Goal: Task Accomplishment & Management: Complete application form

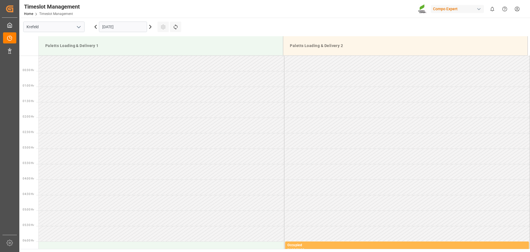
scroll to position [306, 0]
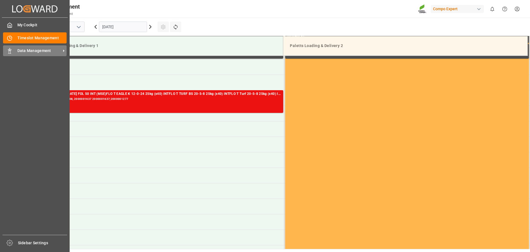
click at [32, 50] on span "Data Management" at bounding box center [39, 51] width 44 height 6
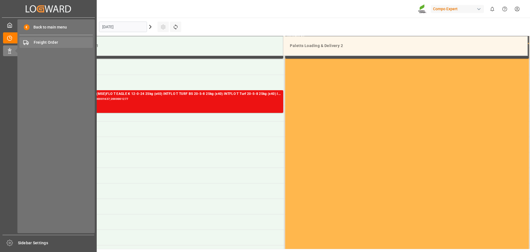
click at [48, 44] on span "Freight Order" at bounding box center [63, 42] width 59 height 6
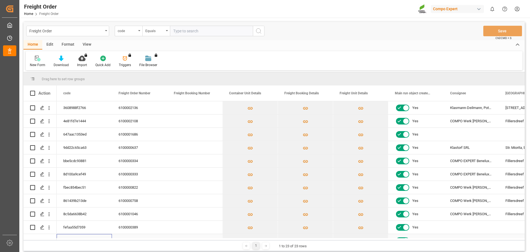
click at [110, 234] on div "0fdcd4ea4ee0" at bounding box center [84, 240] width 55 height 13
click at [42, 107] on icon "Press SPACE to select this row." at bounding box center [42, 108] width 4 height 4
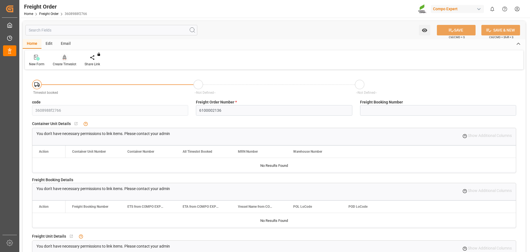
click at [63, 55] on icon at bounding box center [65, 58] width 4 height 6
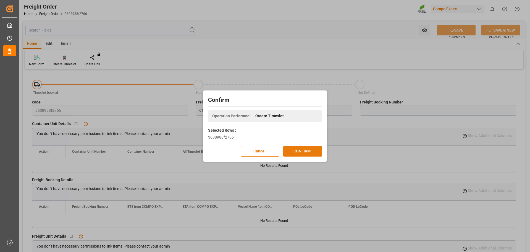
click at [297, 152] on button "CONFIRM" at bounding box center [302, 151] width 39 height 10
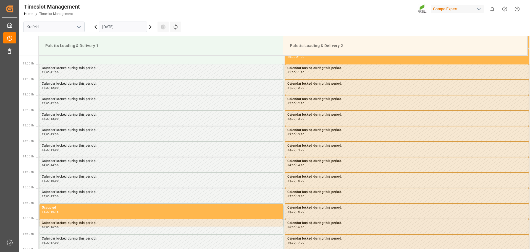
scroll to position [337, 0]
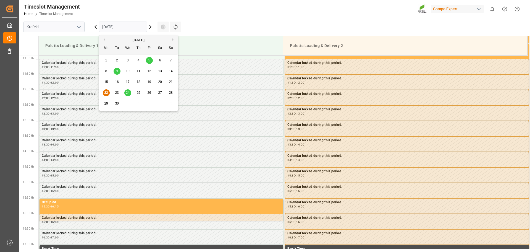
click at [133, 24] on input "22.09.2025" at bounding box center [123, 27] width 48 height 10
click at [117, 91] on span "23" at bounding box center [117, 93] width 4 height 4
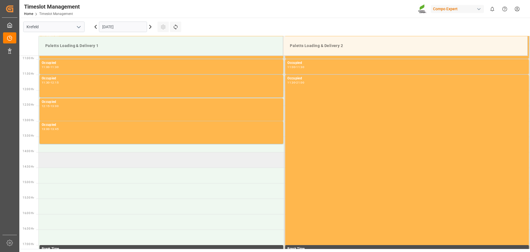
click at [75, 160] on td at bounding box center [162, 159] width 246 height 15
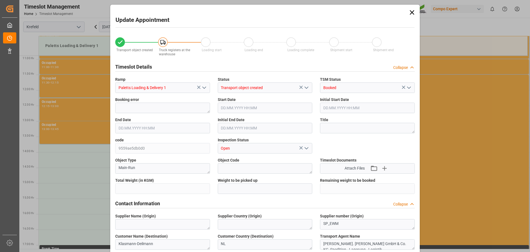
type input "2024"
type input "0"
type input "23.09.2025 14:00"
type input "23.09.2025 14:30"
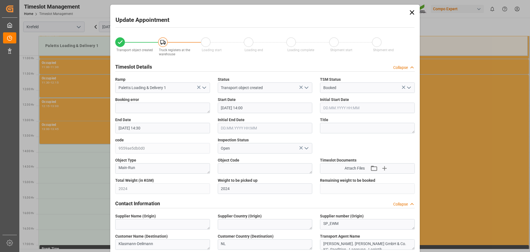
type input "22.09.2025 10:10"
type input "22.09.2025 09:51"
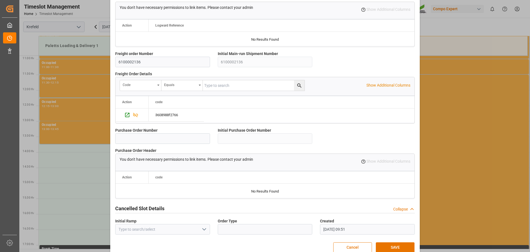
scroll to position [475, 0]
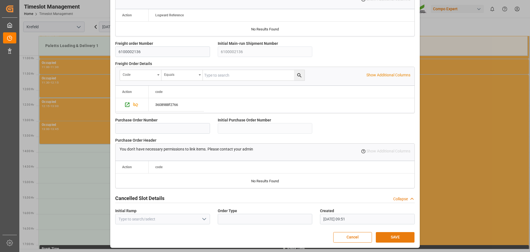
click at [393, 236] on button "SAVE" at bounding box center [395, 237] width 39 height 10
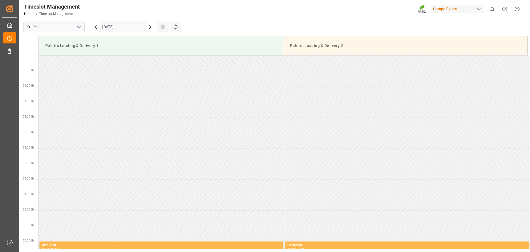
scroll to position [399, 0]
